Goal: Task Accomplishment & Management: Manage account settings

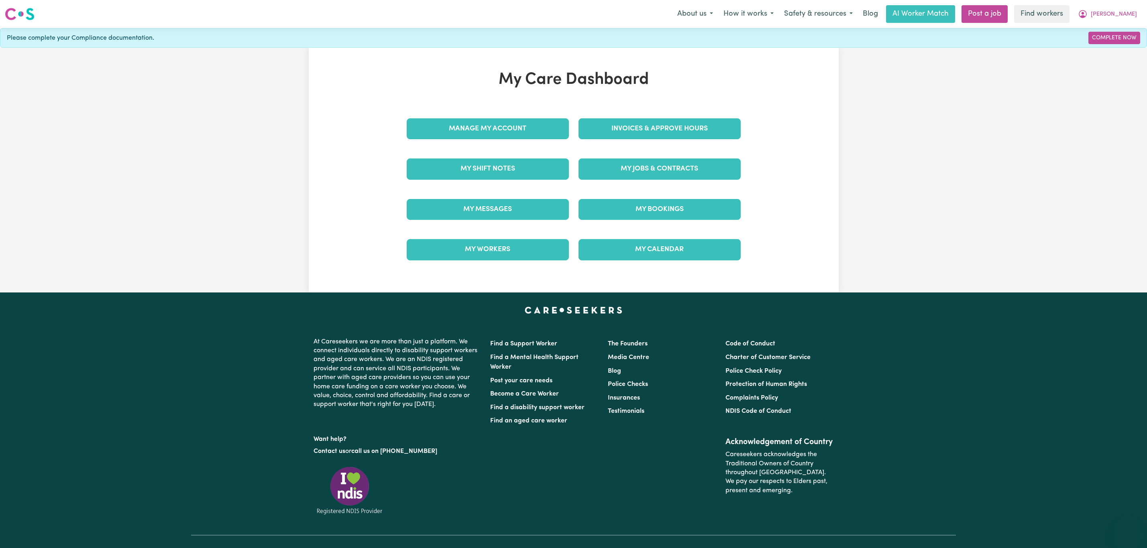
click at [482, 114] on div "Manage My Account" at bounding box center [488, 129] width 172 height 40
click at [483, 129] on link "Manage My Account" at bounding box center [488, 128] width 162 height 21
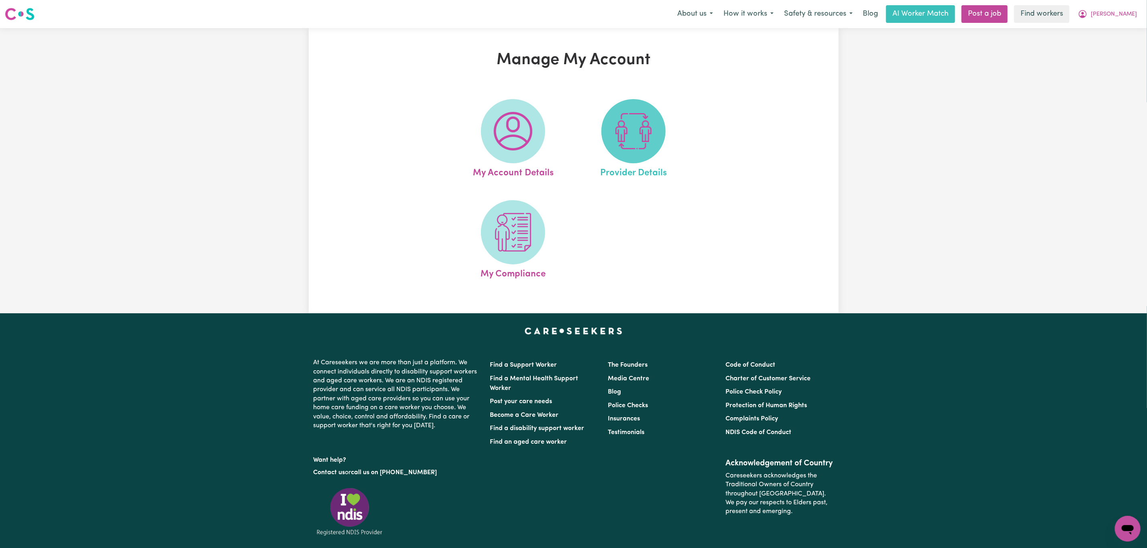
click at [649, 134] on img at bounding box center [633, 131] width 39 height 39
select select "NDIS_FUNDING_PLAN_MANAGED"
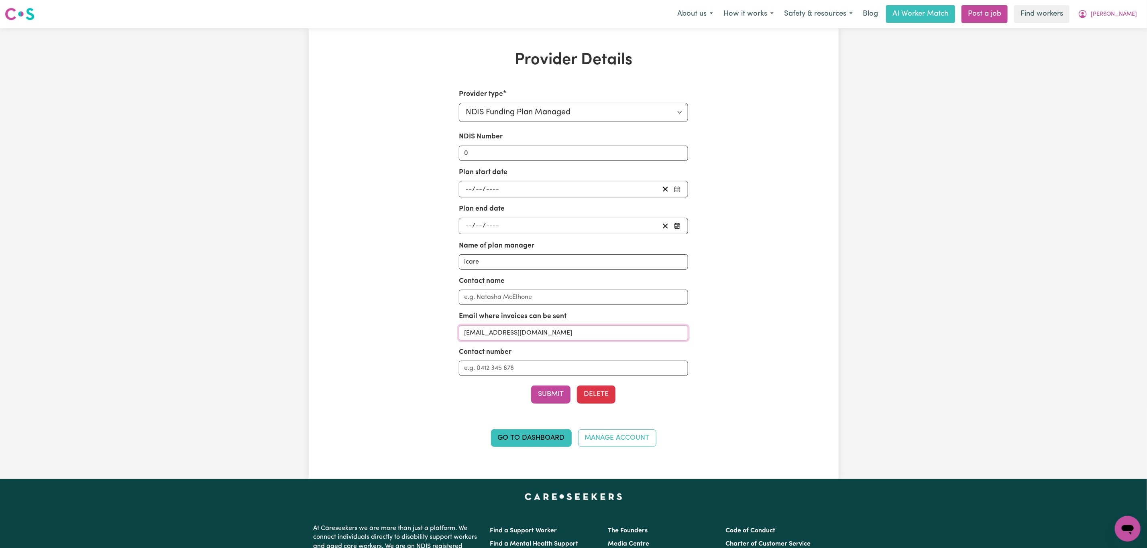
click at [559, 337] on input "[EMAIL_ADDRESS][DOMAIN_NAME]" at bounding box center [573, 333] width 229 height 15
click at [1101, 12] on span "[PERSON_NAME]" at bounding box center [1113, 14] width 46 height 9
click at [1102, 46] on link "Logout" at bounding box center [1109, 46] width 63 height 15
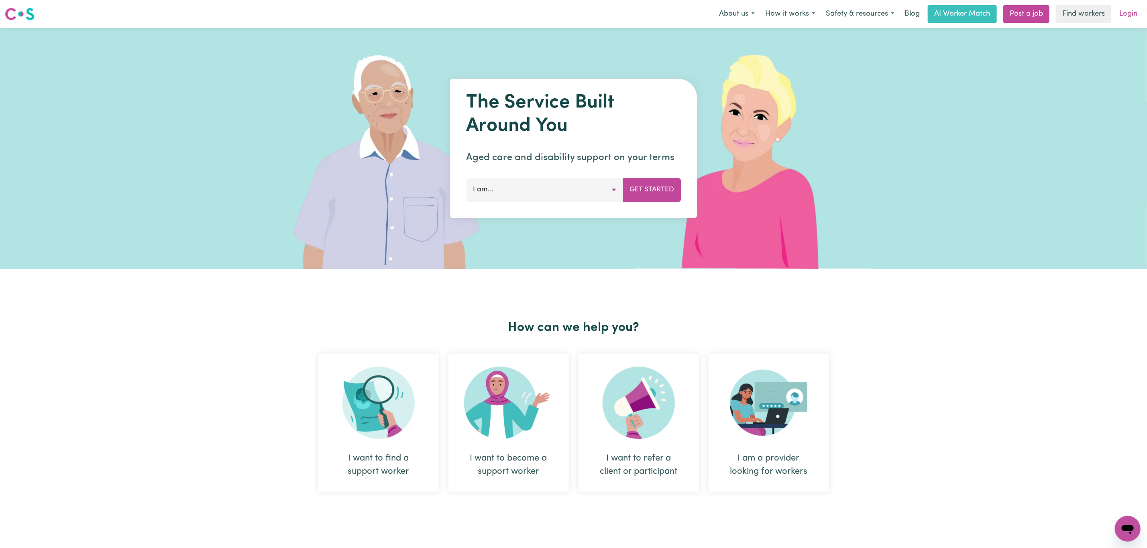
click at [1117, 14] on link "Login" at bounding box center [1128, 14] width 28 height 18
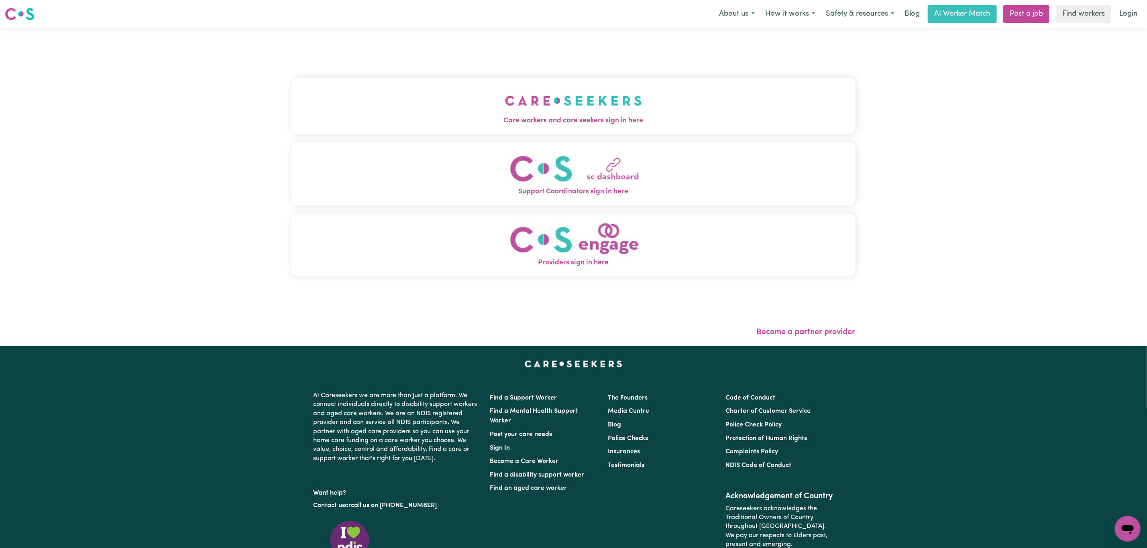
click at [366, 94] on button "Care workers and care seekers sign in here" at bounding box center [573, 106] width 564 height 56
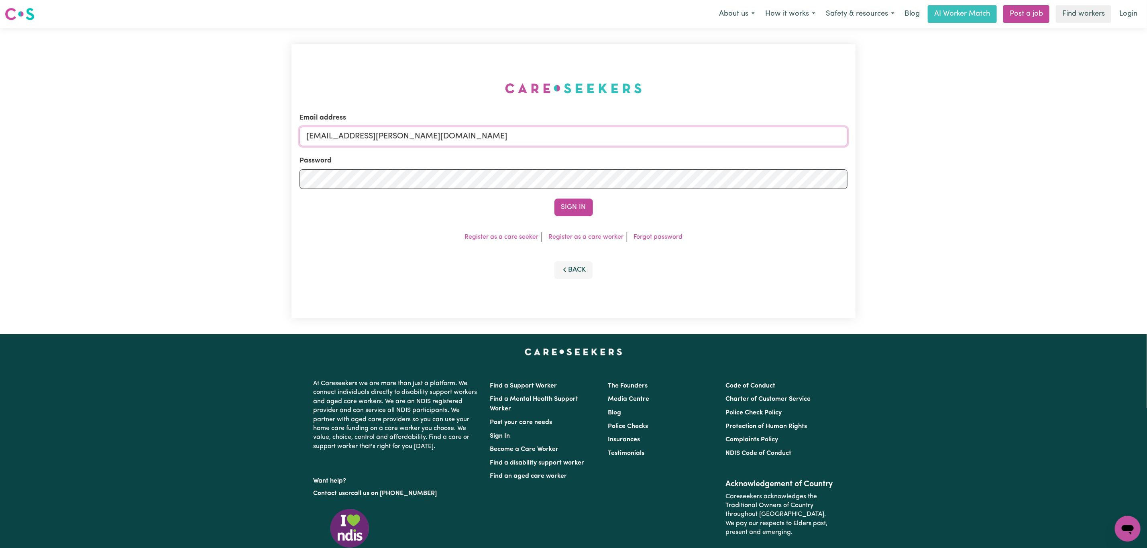
drag, startPoint x: 348, startPoint y: 138, endPoint x: 599, endPoint y: 142, distance: 250.9
click at [599, 142] on input "[EMAIL_ADDRESS][PERSON_NAME][DOMAIN_NAME]" at bounding box center [573, 136] width 548 height 19
paste input "NoahSerrano"
type input "[EMAIL_ADDRESS][DOMAIN_NAME]"
click at [573, 212] on button "Sign In" at bounding box center [573, 208] width 39 height 18
